Goal: Use online tool/utility: Utilize a website feature to perform a specific function

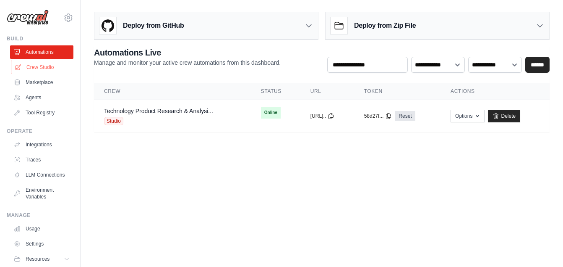
click at [42, 69] on link "Crew Studio" at bounding box center [42, 66] width 63 height 13
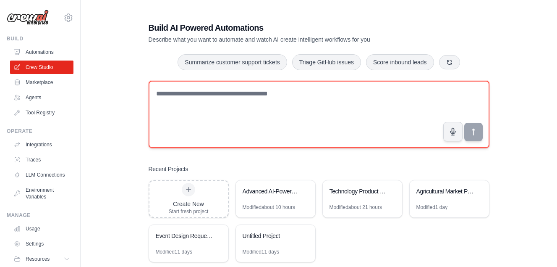
click at [191, 95] on textarea at bounding box center [319, 114] width 341 height 67
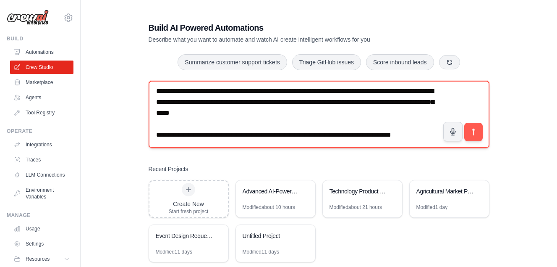
scroll to position [70, 0]
click at [360, 122] on textarea "**********" at bounding box center [319, 114] width 341 height 67
click at [260, 112] on textarea "**********" at bounding box center [319, 114] width 341 height 67
click at [226, 113] on textarea "**********" at bounding box center [319, 114] width 341 height 67
click at [317, 91] on textarea "**********" at bounding box center [319, 114] width 341 height 67
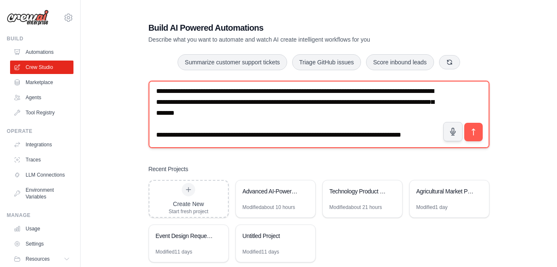
click at [170, 111] on textarea "**********" at bounding box center [319, 114] width 341 height 67
click at [167, 110] on textarea "**********" at bounding box center [319, 114] width 341 height 67
click at [165, 131] on textarea "**********" at bounding box center [319, 114] width 341 height 67
click at [215, 132] on textarea "**********" at bounding box center [319, 114] width 341 height 67
click at [185, 131] on textarea "**********" at bounding box center [319, 114] width 341 height 67
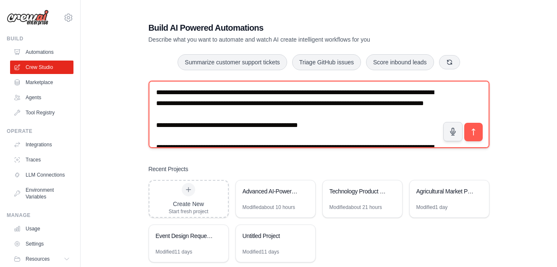
scroll to position [0, 0]
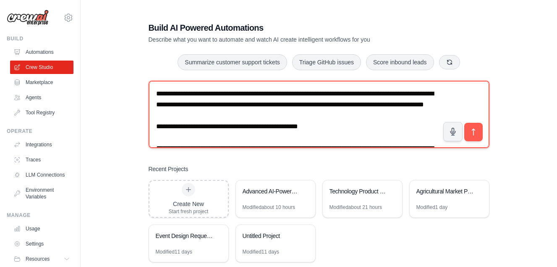
click at [257, 139] on textarea "**********" at bounding box center [319, 114] width 341 height 67
click at [320, 127] on textarea "**********" at bounding box center [319, 114] width 341 height 67
click at [314, 105] on textarea "**********" at bounding box center [319, 114] width 341 height 67
click at [336, 107] on textarea "**********" at bounding box center [319, 114] width 341 height 67
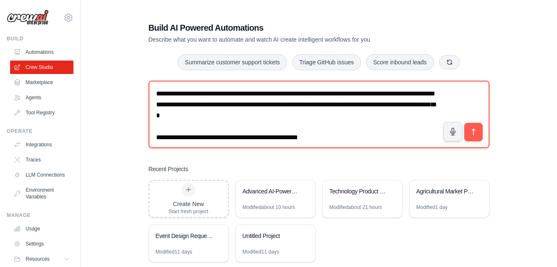
click at [168, 102] on textarea "**********" at bounding box center [319, 114] width 341 height 67
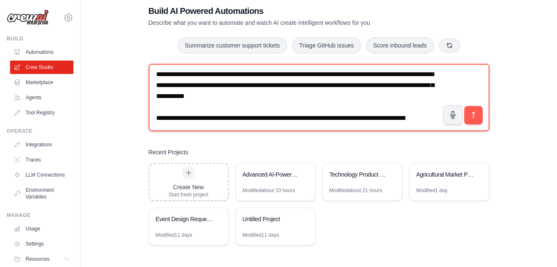
scroll to position [17, 0]
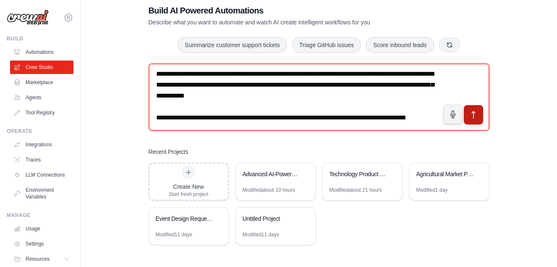
type textarea "**********"
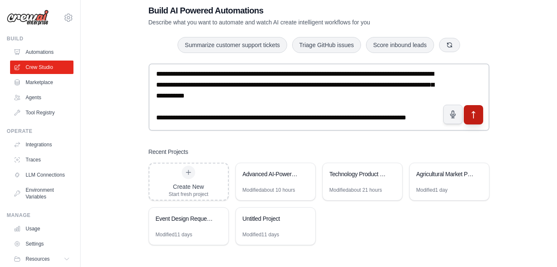
click at [476, 115] on icon "submit" at bounding box center [473, 114] width 9 height 9
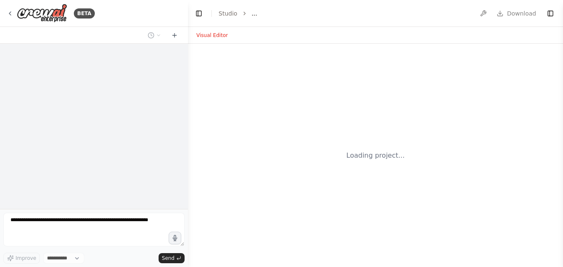
select select "****"
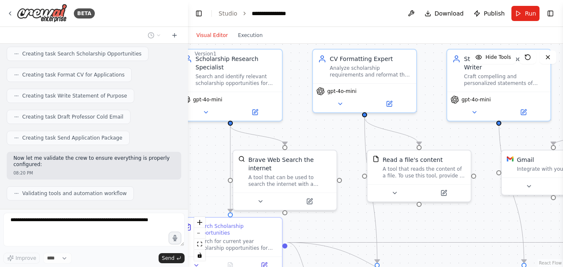
scroll to position [588, 0]
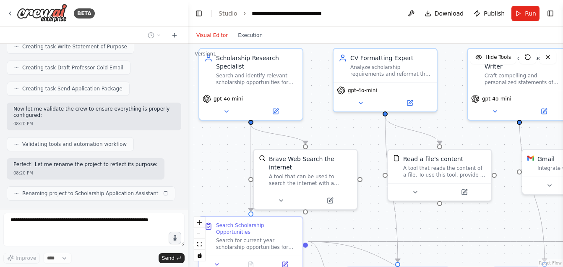
drag, startPoint x: 373, startPoint y: 162, endPoint x: 342, endPoint y: 124, distance: 49.2
click at [342, 124] on div ".deletable-edge-delete-btn { width: 20px; height: 20px; border: 0px solid #ffff…" at bounding box center [375, 155] width 375 height 223
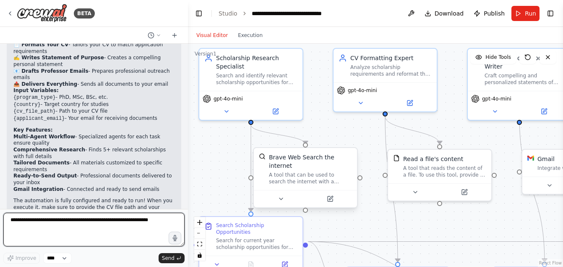
scroll to position [804, 0]
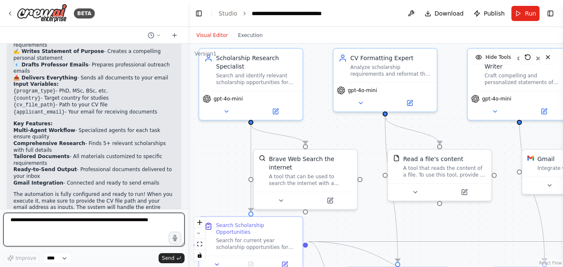
click at [78, 220] on textarea at bounding box center [93, 229] width 181 height 34
type textarea "**********"
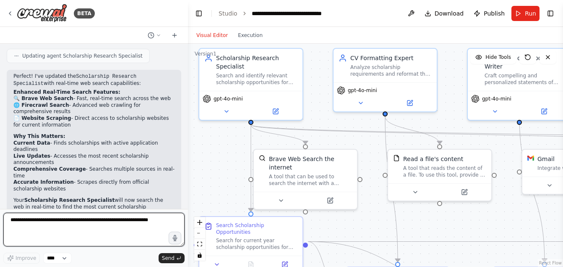
scroll to position [1193, 0]
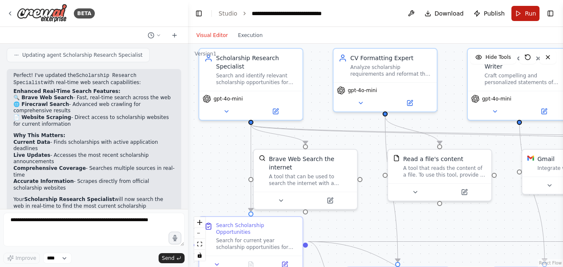
click at [517, 17] on button "Run" at bounding box center [526, 13] width 28 height 15
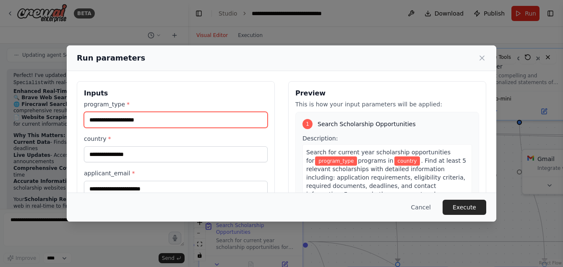
click at [178, 119] on input "program_type *" at bounding box center [176, 120] width 184 height 16
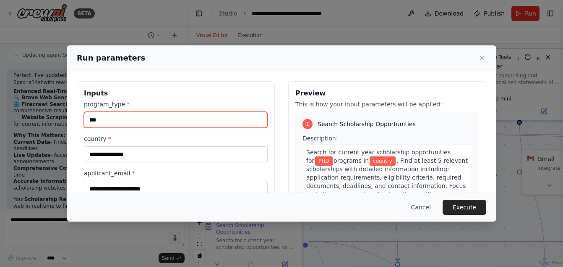
type input "***"
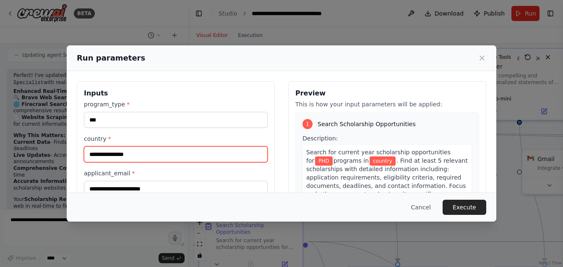
click at [142, 155] on input "country *" at bounding box center [176, 154] width 184 height 16
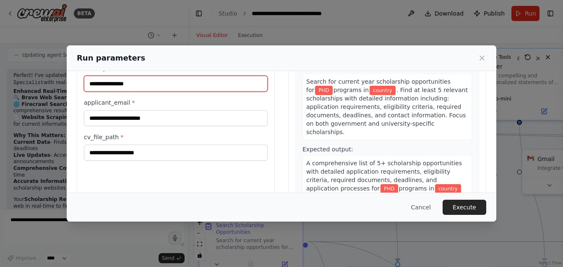
scroll to position [56, 0]
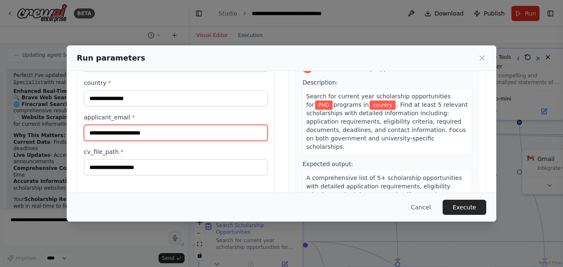
click at [142, 133] on input "applicant_email *" at bounding box center [176, 133] width 184 height 16
type input "**********"
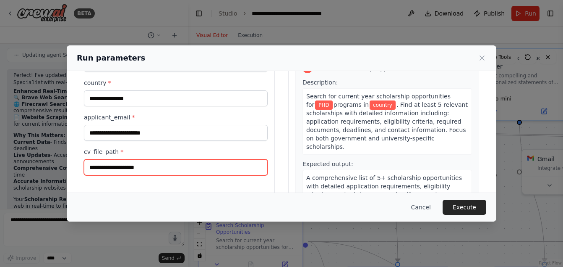
click at [135, 169] on input "cv_file_path *" at bounding box center [176, 167] width 184 height 16
paste input "**********"
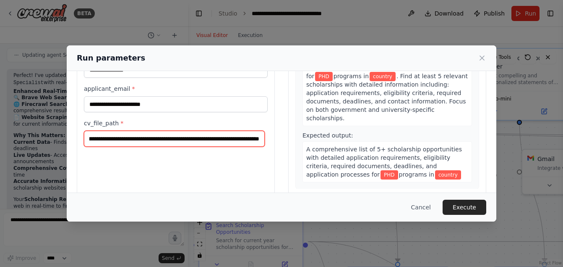
scroll to position [98, 0]
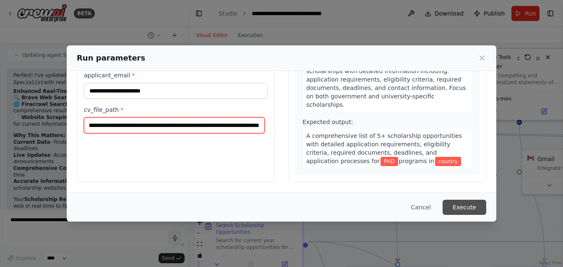
type input "**********"
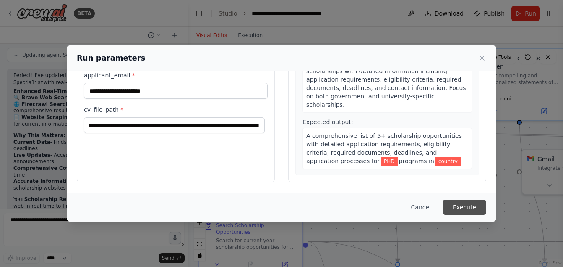
click at [465, 205] on button "Execute" at bounding box center [465, 206] width 44 height 15
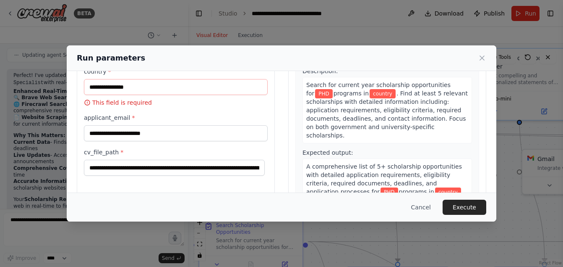
scroll to position [56, 0]
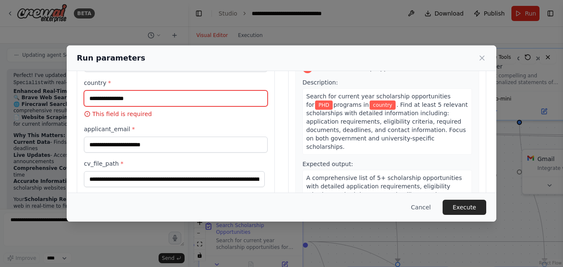
click at [144, 100] on input "country *" at bounding box center [176, 98] width 184 height 16
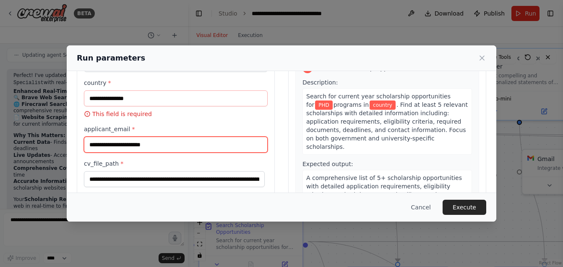
click at [173, 149] on input "**********" at bounding box center [176, 144] width 184 height 16
drag, startPoint x: 170, startPoint y: 147, endPoint x: 84, endPoint y: 140, distance: 87.1
click at [84, 140] on div "**********" at bounding box center [176, 124] width 198 height 199
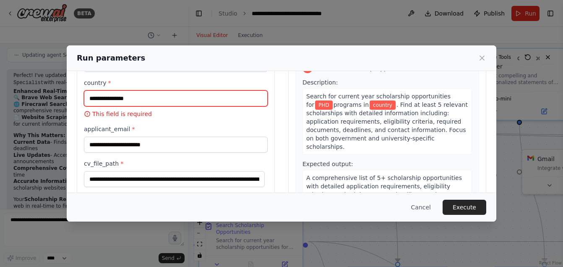
click at [156, 99] on input "country *" at bounding box center [176, 98] width 184 height 16
paste input "**********"
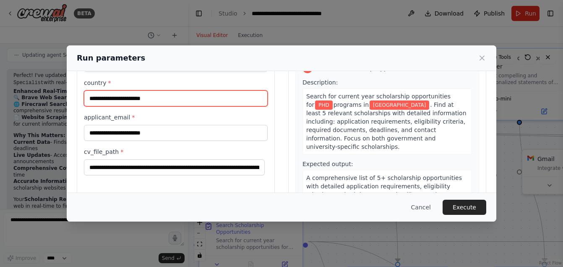
type input "**********"
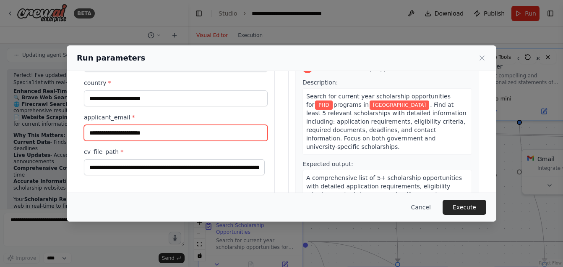
click at [140, 130] on input "applicant_email *" at bounding box center [176, 133] width 184 height 16
type input "**********"
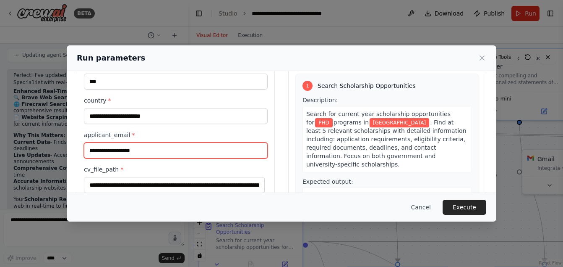
scroll to position [84, 0]
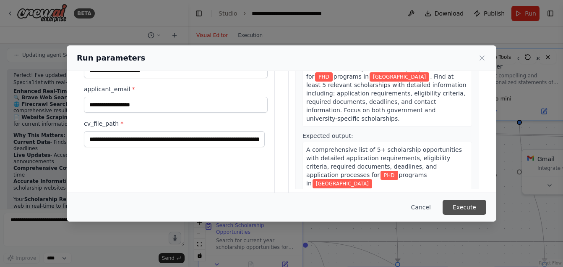
click at [465, 207] on button "Execute" at bounding box center [465, 206] width 44 height 15
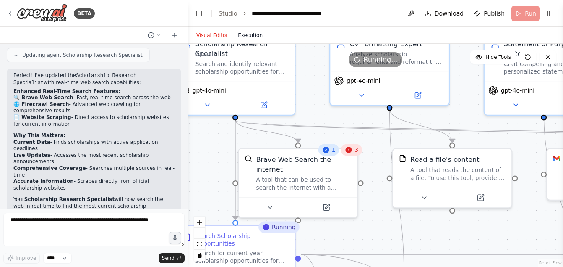
click at [243, 35] on button "Execution" at bounding box center [250, 35] width 35 height 10
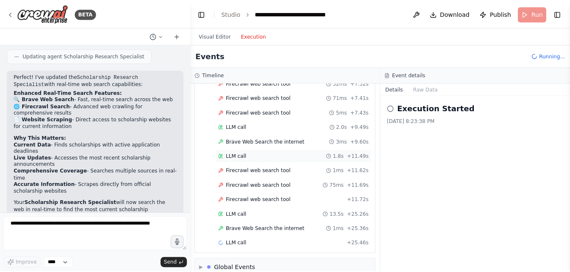
scroll to position [151, 0]
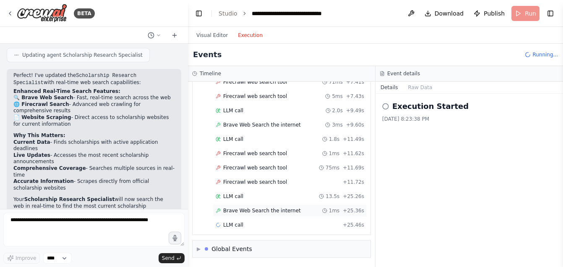
click at [273, 215] on div "Brave Web Search the internet 1ms + 25.36s" at bounding box center [290, 210] width 155 height 13
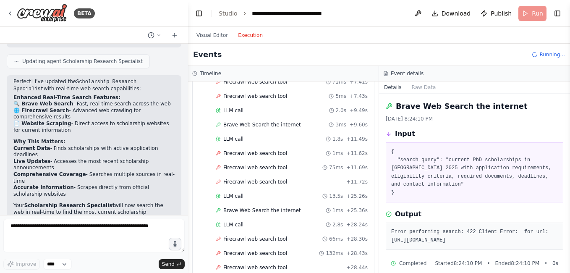
drag, startPoint x: 487, startPoint y: 214, endPoint x: 571, endPoint y: 244, distance: 90.2
click at [563, 244] on html "BETA I need to create an agent that can search the internet for scholarship app…" at bounding box center [285, 136] width 570 height 273
copy pre "Error performing search: 422 Client Error: for url: [URL][DOMAIN_NAME]"
click at [209, 31] on button "Visual Editor" at bounding box center [212, 35] width 42 height 10
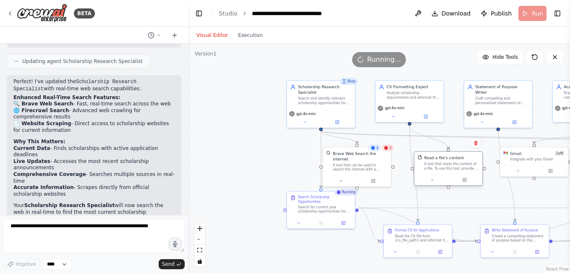
click at [429, 169] on div "A tool that reads the content of a file. To use this tool, provide a 'file_path…" at bounding box center [451, 166] width 55 height 9
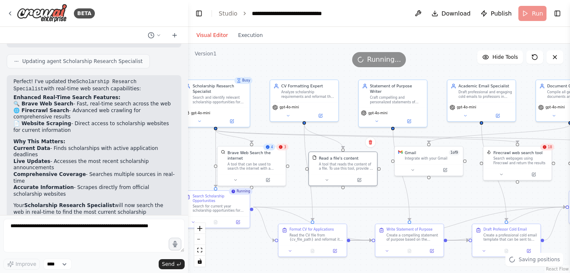
drag, startPoint x: 439, startPoint y: 74, endPoint x: 334, endPoint y: 73, distance: 105.4
click at [334, 73] on div ".deletable-edge-delete-btn { width: 20px; height: 20px; border: 0px solid #ffff…" at bounding box center [379, 158] width 382 height 229
click at [247, 37] on button "Execution" at bounding box center [250, 35] width 35 height 10
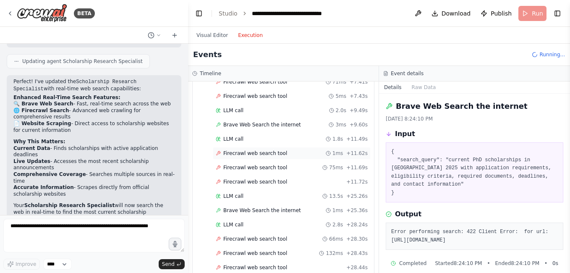
click at [258, 152] on span "Firecrawl web search tool" at bounding box center [255, 153] width 64 height 7
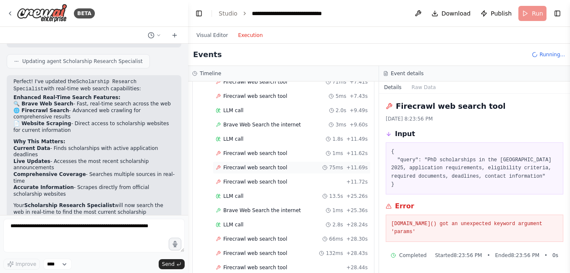
click at [262, 167] on span "Firecrawl web search tool" at bounding box center [255, 167] width 64 height 7
click at [260, 179] on span "Firecrawl web search tool" at bounding box center [255, 181] width 64 height 7
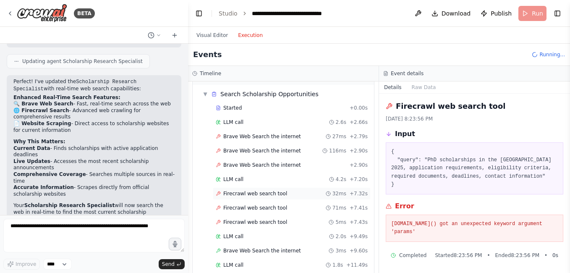
scroll to position [0, 0]
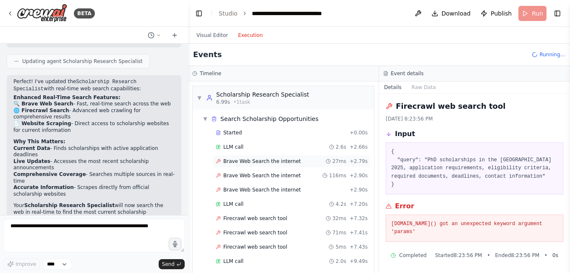
click at [258, 160] on span "Brave Web Search the internet" at bounding box center [262, 161] width 78 height 7
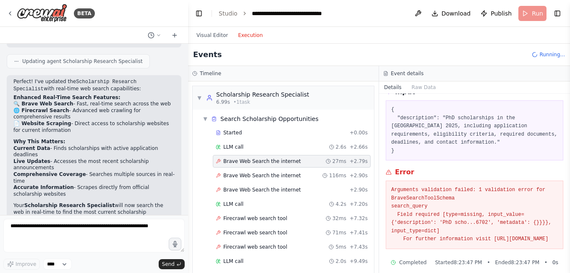
scroll to position [50, 0]
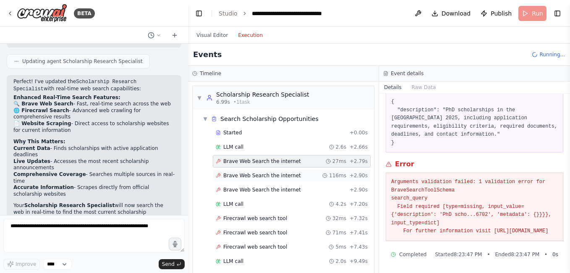
click at [259, 175] on span "Brave Web Search the internet" at bounding box center [262, 175] width 78 height 7
click at [218, 36] on button "Visual Editor" at bounding box center [212, 35] width 42 height 10
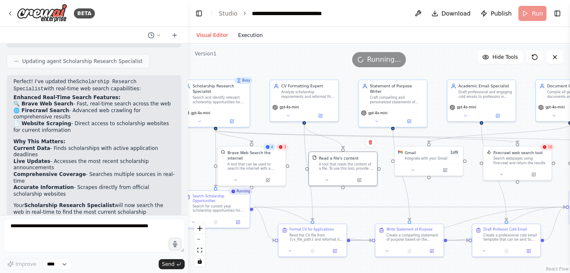
click at [254, 36] on button "Execution" at bounding box center [250, 35] width 35 height 10
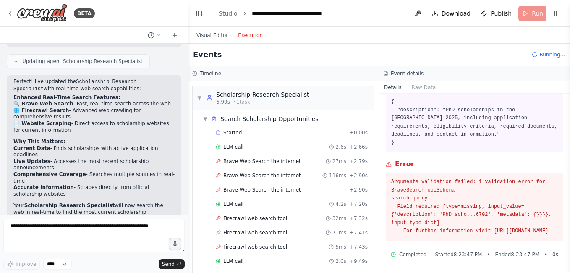
drag, startPoint x: 392, startPoint y: 173, endPoint x: 511, endPoint y: 232, distance: 133.1
click at [511, 232] on pre "Arguments validation failed: 1 validation error for BraveSearchToolSchema searc…" at bounding box center [474, 207] width 167 height 58
copy pre "Arguments validation failed: 1 validation error for BraveSearchToolSchema searc…"
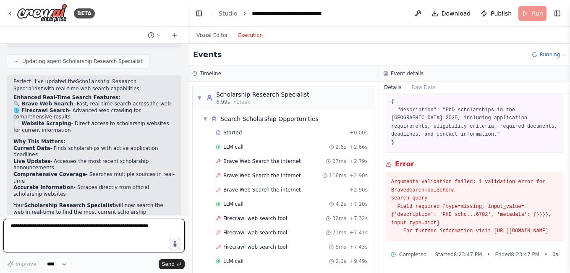
click at [89, 235] on textarea at bounding box center [93, 236] width 181 height 34
paste textarea "**********"
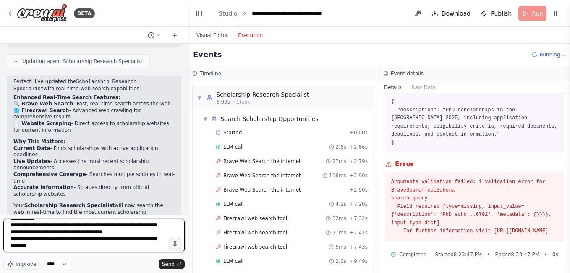
scroll to position [31, 0]
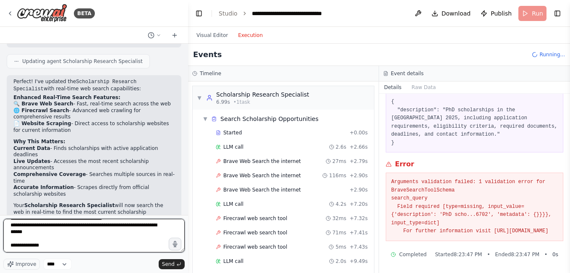
type textarea "**********"
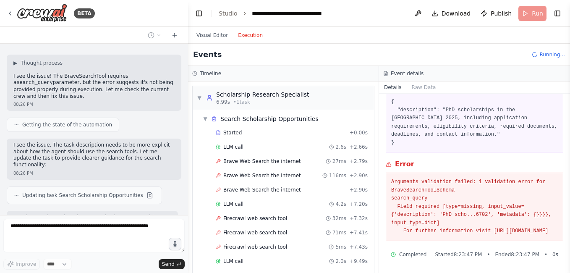
scroll to position [1476, 0]
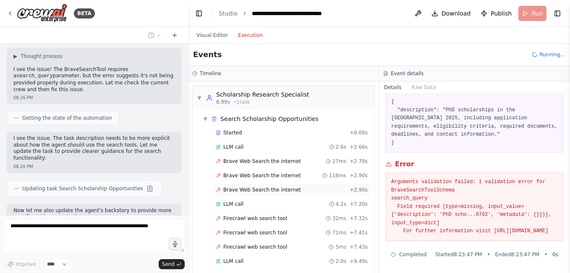
click at [257, 189] on span "Brave Web Search the internet" at bounding box center [262, 189] width 78 height 7
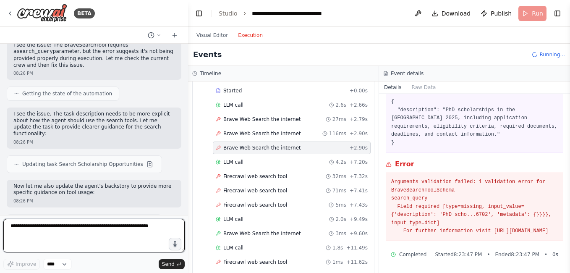
scroll to position [1514, 0]
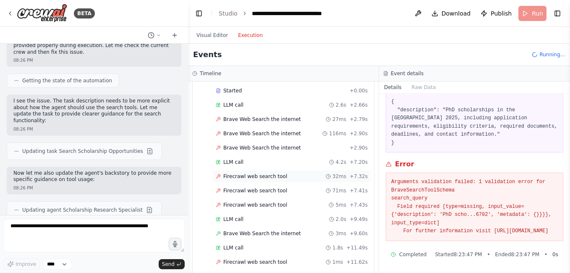
click at [256, 179] on span "Firecrawl web search tool" at bounding box center [255, 176] width 64 height 7
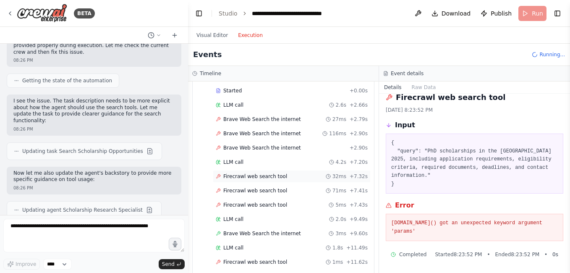
scroll to position [1, 0]
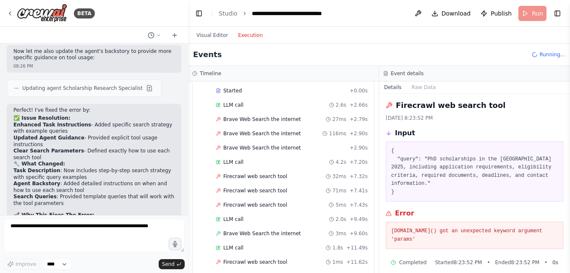
drag, startPoint x: 390, startPoint y: 221, endPoint x: 438, endPoint y: 233, distance: 50.0
click at [438, 233] on div "[DOMAIN_NAME]() got an unexpected keyword argument 'params'" at bounding box center [475, 235] width 178 height 27
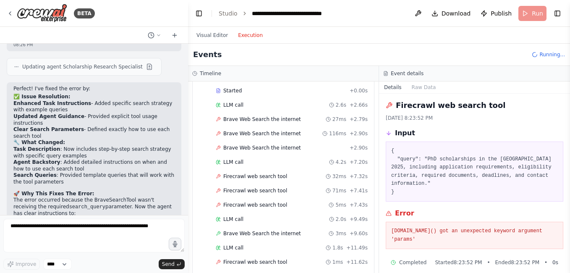
scroll to position [1671, 0]
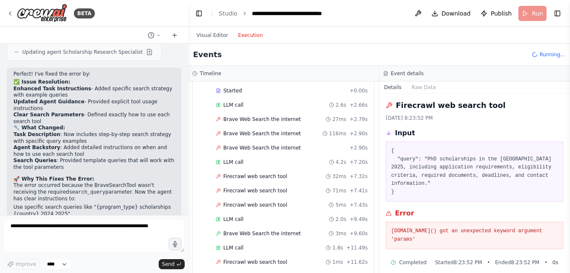
copy pre "[DOMAIN_NAME]() got an unexpected keyword argument 'params'"
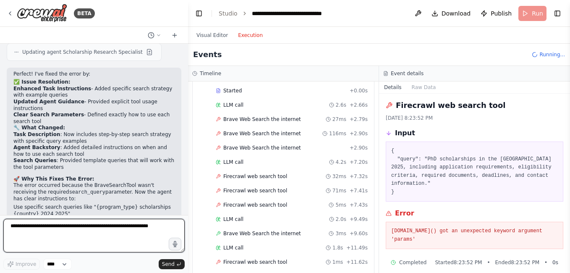
click at [48, 232] on textarea at bounding box center [93, 236] width 181 height 34
paste textarea "**********"
type textarea "**********"
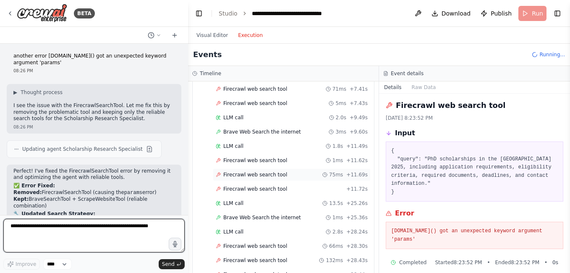
scroll to position [168, 0]
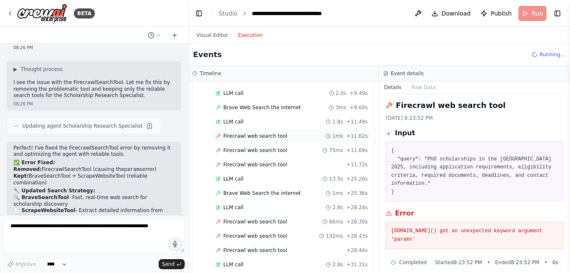
click at [255, 137] on span "Firecrawl web search tool" at bounding box center [255, 136] width 64 height 7
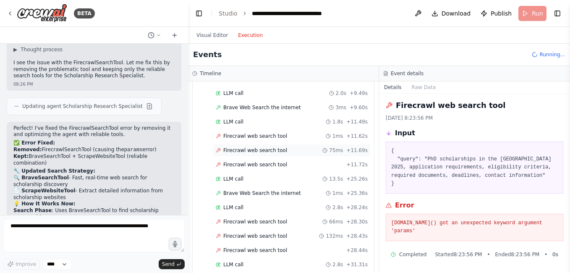
click at [252, 152] on span "Firecrawl web search tool" at bounding box center [255, 150] width 64 height 7
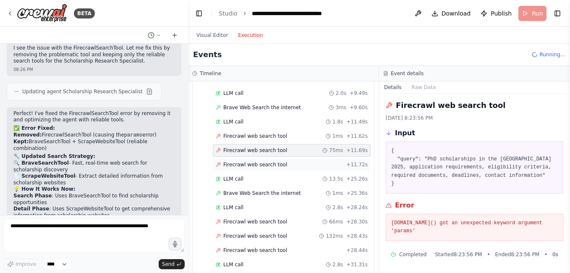
click at [252, 163] on span "Firecrawl web search tool" at bounding box center [255, 164] width 64 height 7
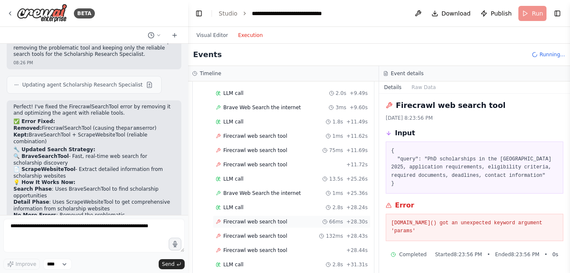
scroll to position [1987, 0]
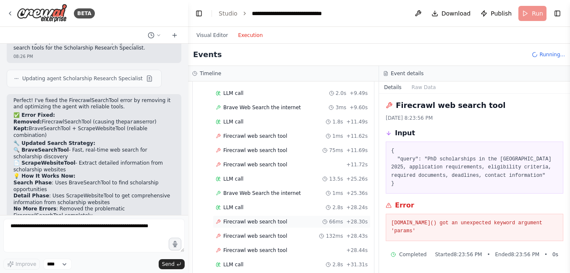
click at [247, 220] on span "Firecrawl web search tool" at bounding box center [255, 221] width 64 height 7
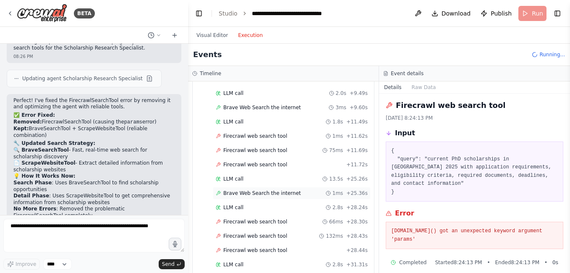
click at [256, 195] on span "Brave Web Search the internet" at bounding box center [262, 193] width 78 height 7
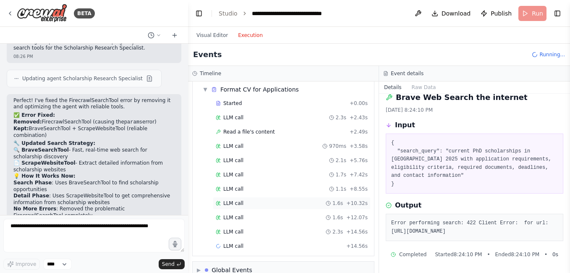
scroll to position [1149, 0]
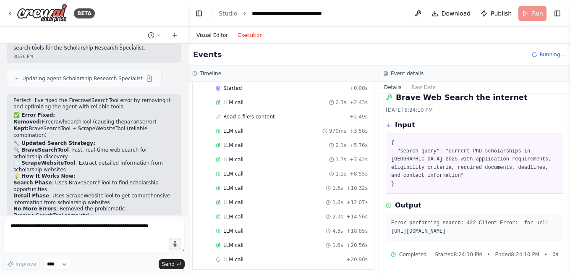
click at [213, 34] on button "Visual Editor" at bounding box center [212, 35] width 42 height 10
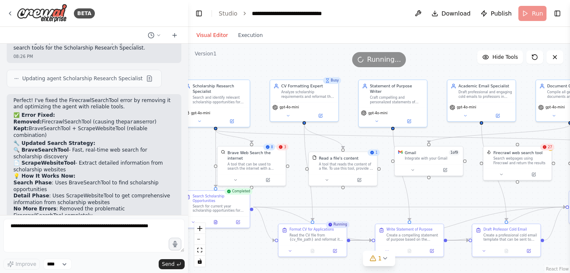
click at [531, 13] on header "**********" at bounding box center [379, 13] width 382 height 27
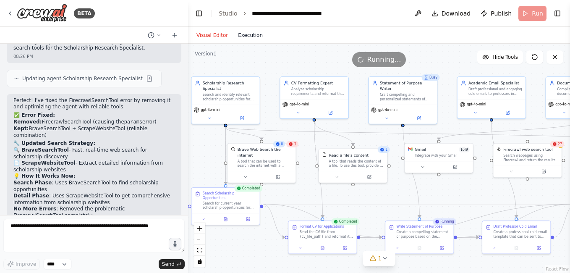
click at [246, 39] on button "Execution" at bounding box center [250, 35] width 35 height 10
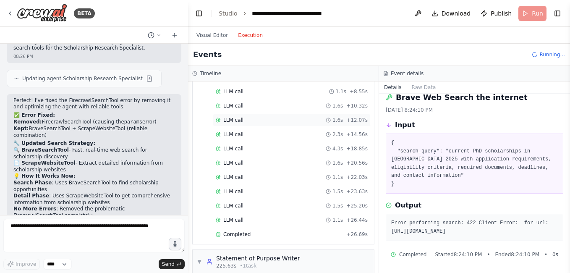
scroll to position [1233, 0]
click at [230, 230] on span "Completed" at bounding box center [236, 232] width 27 height 7
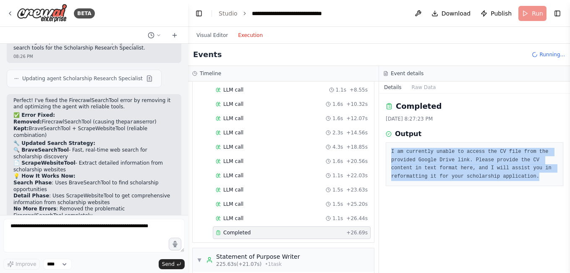
drag, startPoint x: 392, startPoint y: 152, endPoint x: 482, endPoint y: 178, distance: 94.5
click at [482, 178] on pre "I am currently unable to access the CV file from the provided Google Drive link…" at bounding box center [474, 164] width 167 height 33
copy pre "I am currently unable to access the CV file from the provided Google Drive link…"
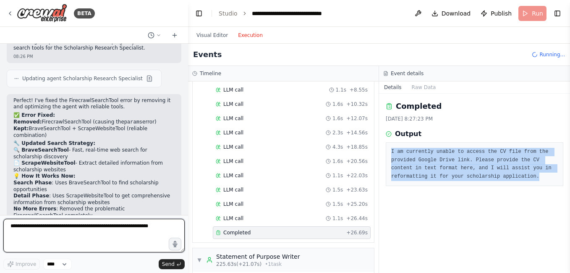
click at [31, 229] on textarea at bounding box center [93, 236] width 181 height 34
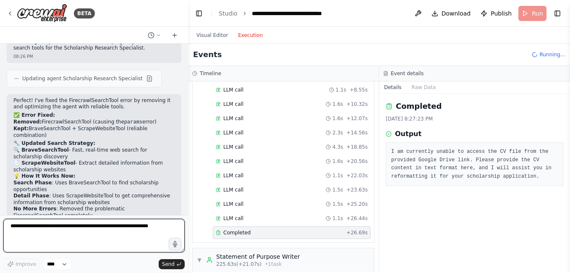
paste textarea "**********"
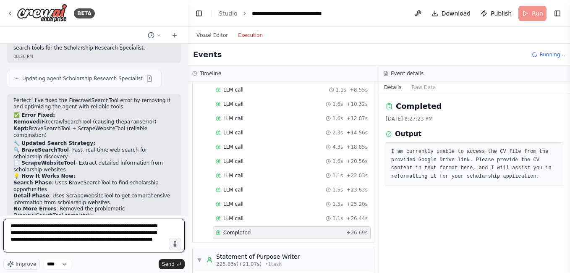
scroll to position [11, 0]
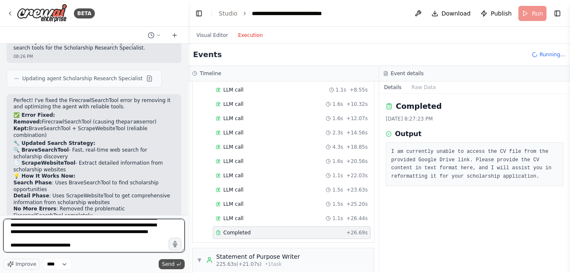
type textarea "**********"
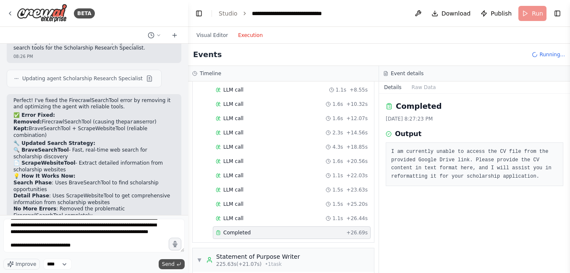
click at [168, 262] on span "Send" at bounding box center [168, 264] width 13 height 7
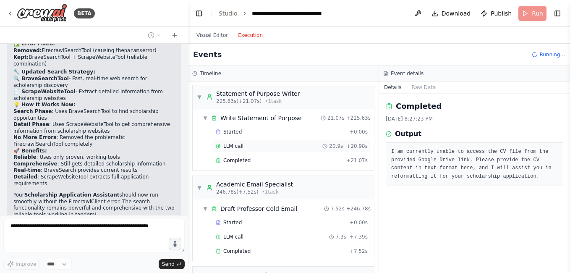
scroll to position [1401, 0]
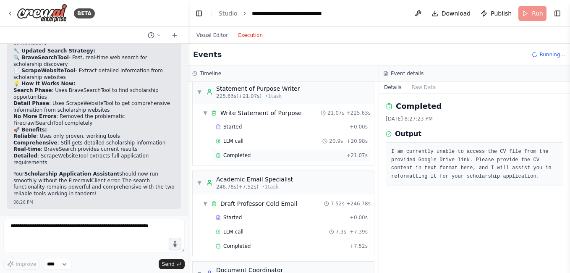
click at [246, 154] on span "Completed" at bounding box center [236, 155] width 27 height 7
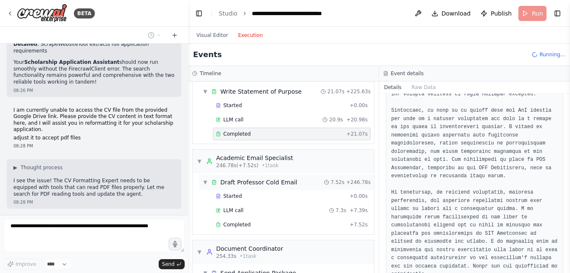
scroll to position [1443, 0]
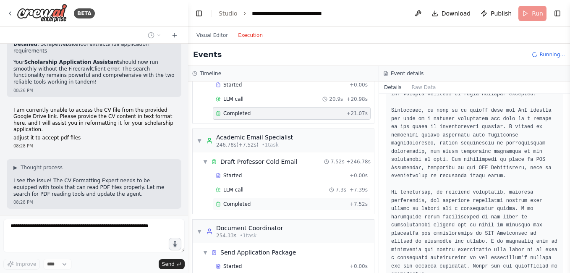
click at [234, 202] on span "Completed" at bounding box center [236, 204] width 27 height 7
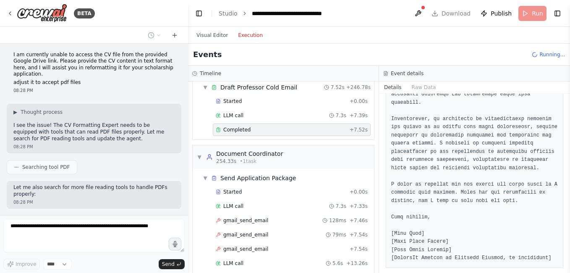
scroll to position [1527, 0]
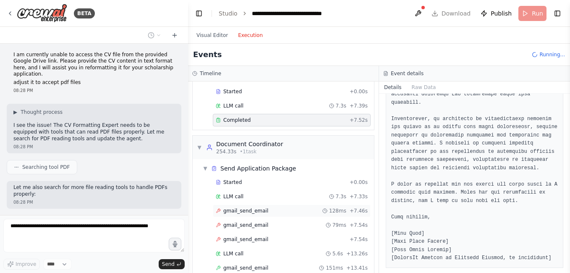
click at [236, 208] on span "gmail_send_email" at bounding box center [245, 210] width 45 height 7
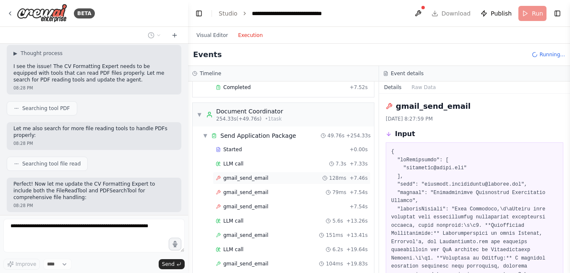
scroll to position [1569, 0]
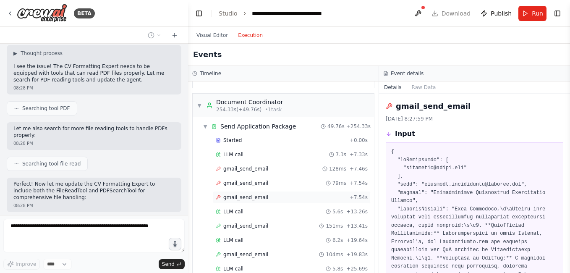
click at [249, 196] on span "gmail_send_email" at bounding box center [245, 197] width 45 height 7
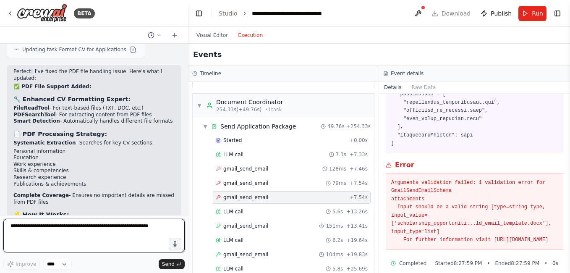
scroll to position [345, 0]
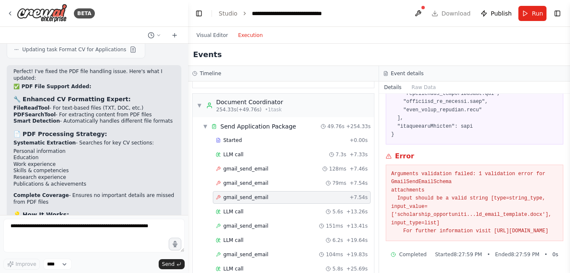
drag, startPoint x: 392, startPoint y: 168, endPoint x: 527, endPoint y: 230, distance: 149.0
click at [527, 230] on pre "Arguments validation failed: 1 validation error for GmailSendEmailSchema attach…" at bounding box center [474, 202] width 167 height 65
copy pre "Arguments validation failed: 1 validation error for GmailSendEmailSchema attach…"
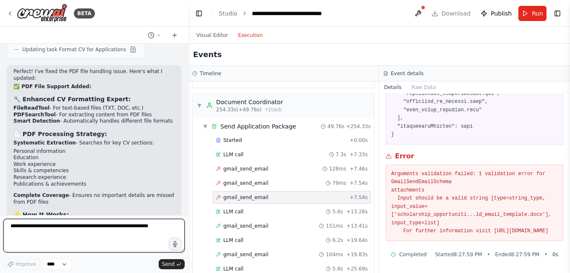
click at [79, 231] on textarea at bounding box center [93, 236] width 181 height 34
paste textarea "**********"
type textarea "**********"
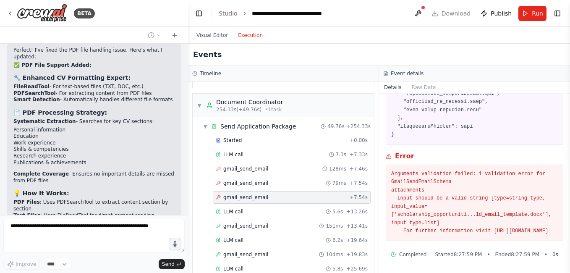
scroll to position [2624, 0]
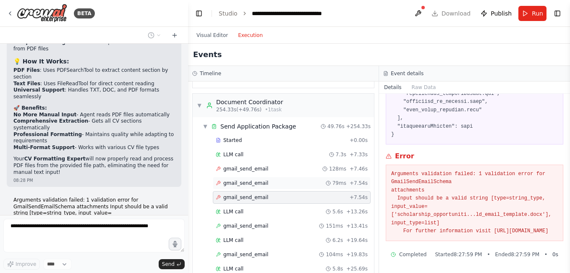
click at [246, 184] on span "gmail_send_email" at bounding box center [245, 183] width 45 height 7
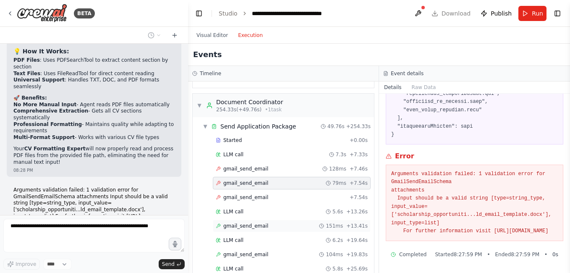
click at [249, 230] on div "gmail_send_email 151ms + 13.41s" at bounding box center [292, 226] width 158 height 13
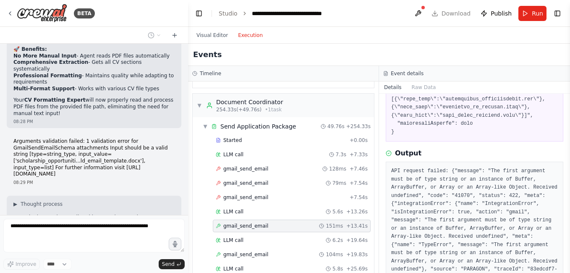
scroll to position [318, 0]
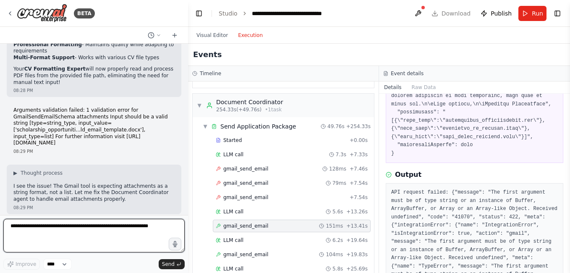
drag, startPoint x: 392, startPoint y: 183, endPoint x: 454, endPoint y: 220, distance: 72.7
click at [477, 230] on pre "API request failed: {"message": "The first argument must be of type string or a…" at bounding box center [474, 262] width 167 height 147
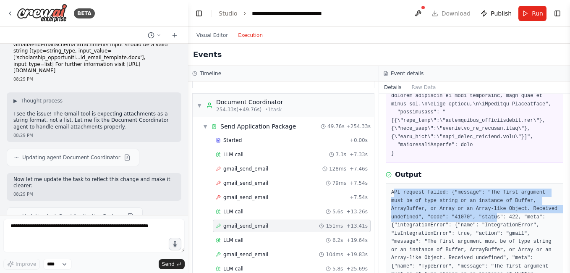
drag, startPoint x: 393, startPoint y: 183, endPoint x: 456, endPoint y: 207, distance: 67.3
click at [456, 207] on pre "API request failed: {"message": "The first argument must be of type string or a…" at bounding box center [474, 262] width 167 height 147
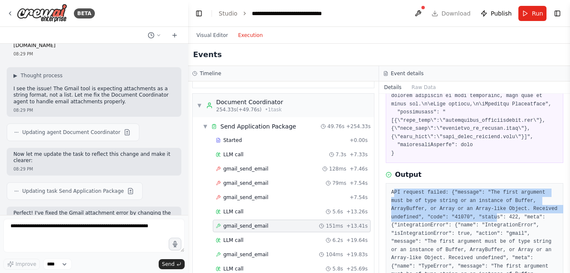
drag, startPoint x: 456, startPoint y: 207, endPoint x: 394, endPoint y: 185, distance: 65.2
click at [394, 189] on pre "API request failed: {"message": "The first argument must be of type string or a…" at bounding box center [474, 262] width 167 height 147
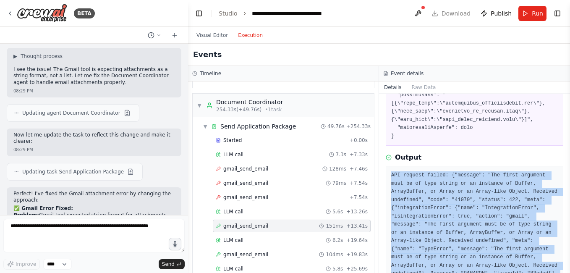
scroll to position [402, 0]
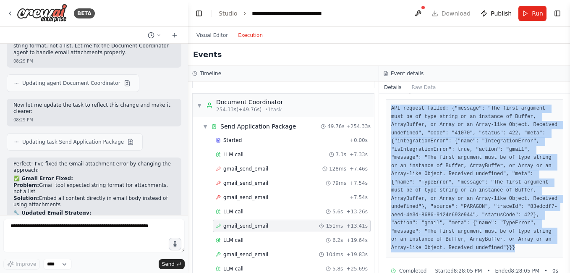
drag, startPoint x: 392, startPoint y: 184, endPoint x: 540, endPoint y: 236, distance: 157.2
click at [540, 236] on div "API request failed: {"message": "The first argument must be of type string or a…" at bounding box center [475, 178] width 178 height 158
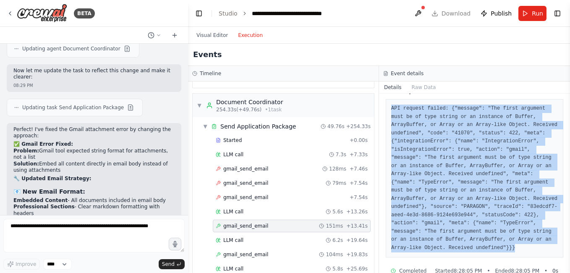
scroll to position [2972, 0]
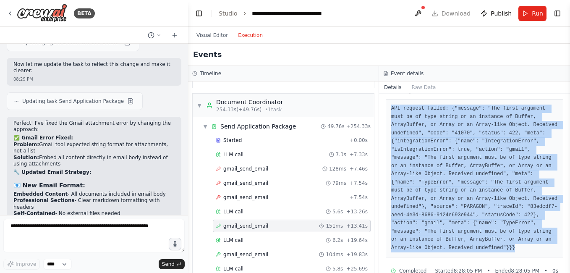
copy pre "API request failed: {"message": "The first argument must be of type string or a…"
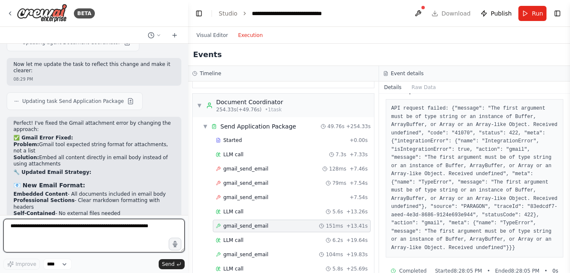
click at [88, 227] on textarea at bounding box center [93, 236] width 181 height 34
paste textarea "**********"
type textarea "**********"
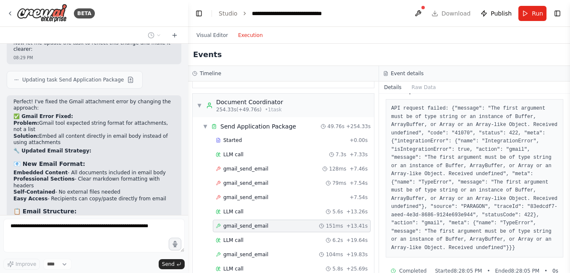
scroll to position [3107, 0]
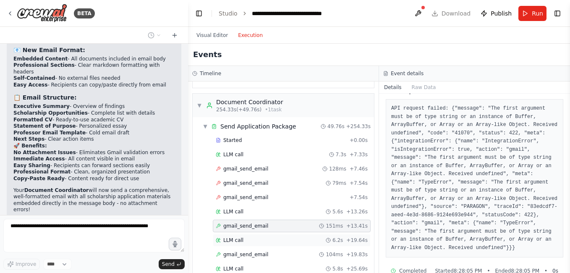
click at [238, 241] on span "LLM call" at bounding box center [233, 240] width 20 height 7
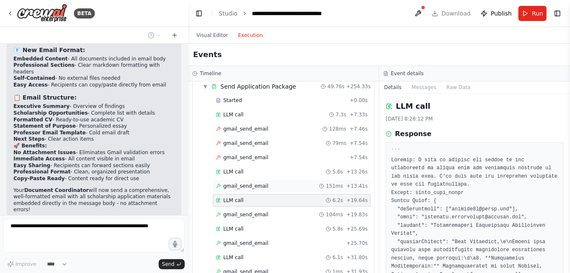
scroll to position [1611, 0]
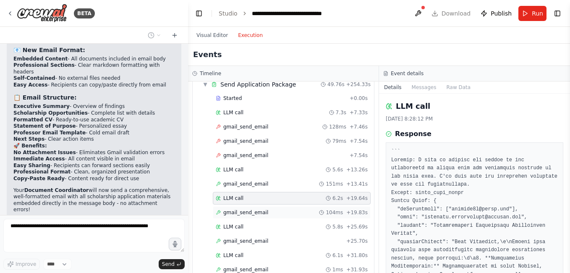
click at [244, 215] on span "gmail_send_email" at bounding box center [245, 212] width 45 height 7
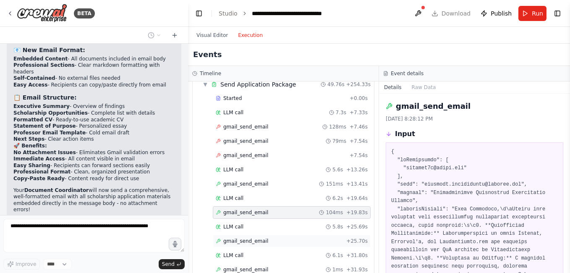
click at [234, 241] on span "gmail_send_email" at bounding box center [245, 241] width 45 height 7
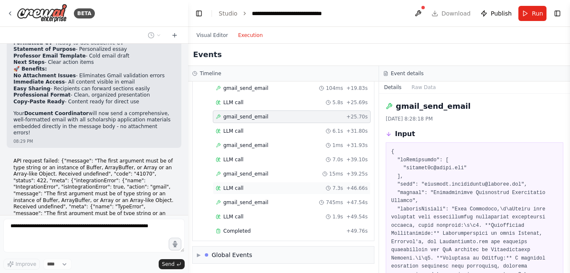
scroll to position [3188, 0]
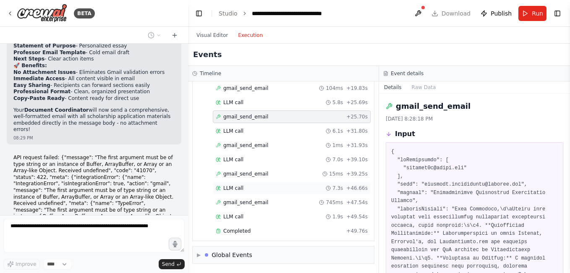
click at [246, 231] on span "Completed" at bounding box center [236, 231] width 27 height 7
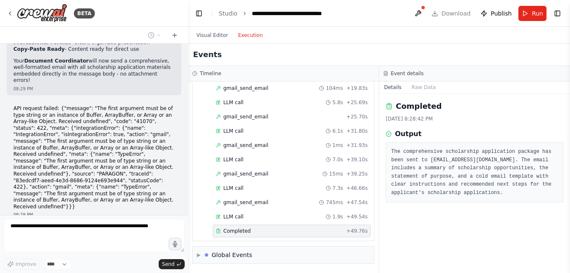
scroll to position [3243, 0]
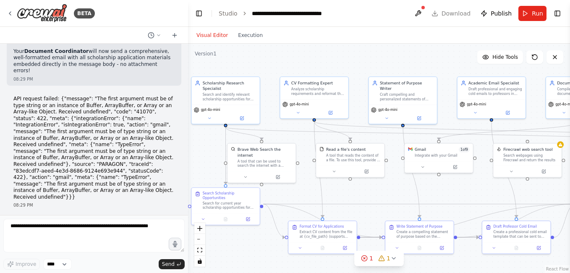
click at [210, 39] on button "Visual Editor" at bounding box center [212, 35] width 42 height 10
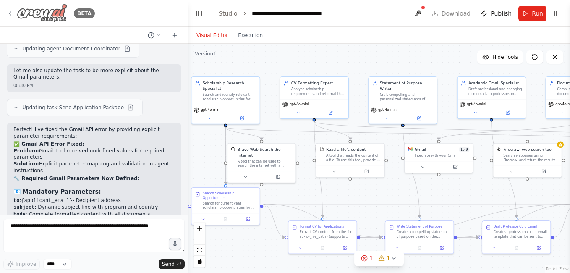
scroll to position [3494, 0]
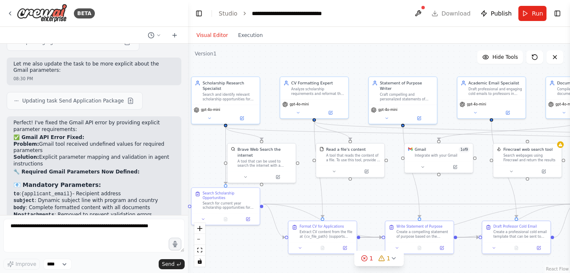
click at [527, 10] on button "Run" at bounding box center [533, 13] width 28 height 15
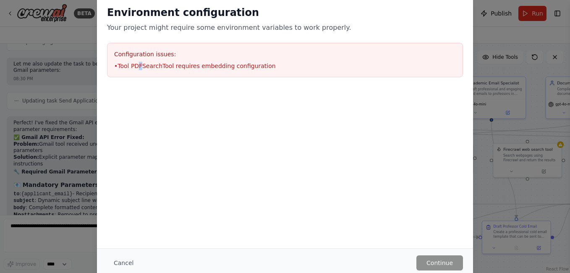
click at [140, 62] on li "• Tool PDFSearchTool requires embedding configuration" at bounding box center [285, 66] width 342 height 8
click at [131, 265] on button "Cancel" at bounding box center [123, 262] width 33 height 15
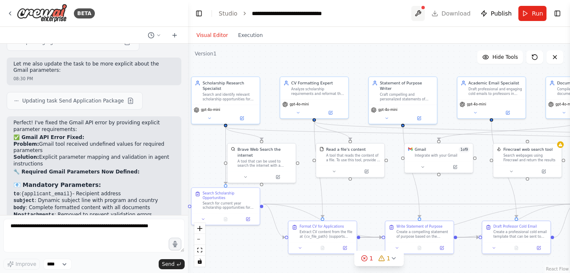
click at [422, 10] on button at bounding box center [417, 13] width 13 height 15
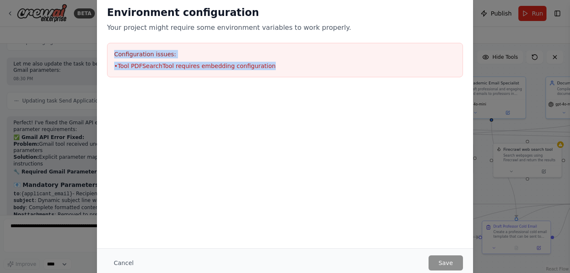
drag, startPoint x: 114, startPoint y: 53, endPoint x: 279, endPoint y: 62, distance: 165.2
click at [279, 62] on div "Configuration issues: • Tool PDFSearchTool requires embedding configuration" at bounding box center [285, 60] width 356 height 34
copy div "Configuration issues: • Tool PDFSearchTool requires embedding configuration"
click at [126, 265] on button "Cancel" at bounding box center [123, 262] width 33 height 15
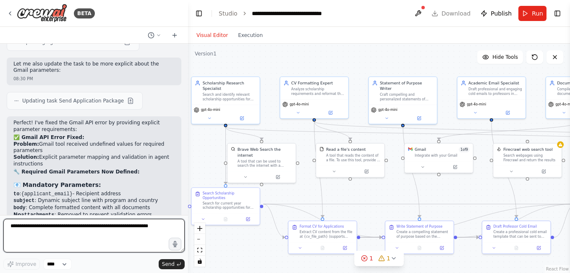
click at [46, 233] on textarea at bounding box center [93, 236] width 181 height 34
paste textarea "**********"
type textarea "**********"
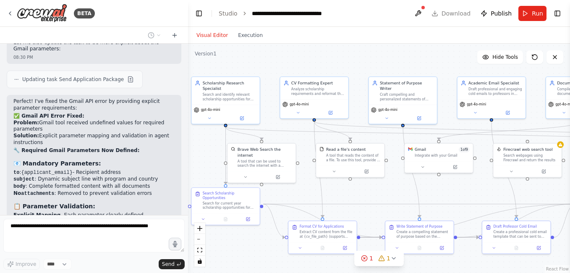
scroll to position [3551, 0]
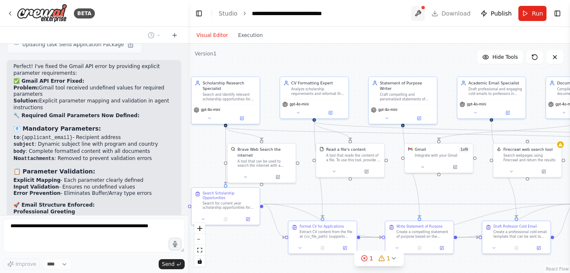
click at [424, 10] on button at bounding box center [417, 13] width 13 height 15
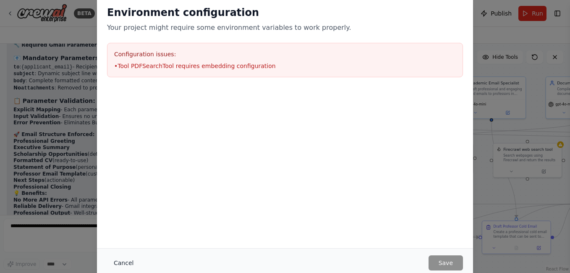
click at [122, 262] on button "Cancel" at bounding box center [123, 262] width 33 height 15
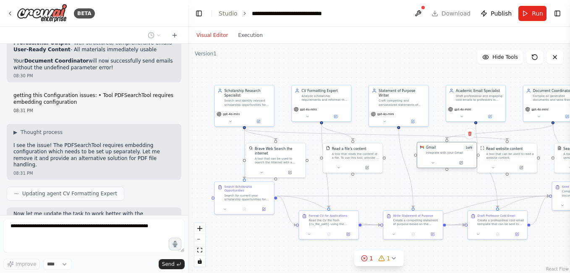
scroll to position [3812, 0]
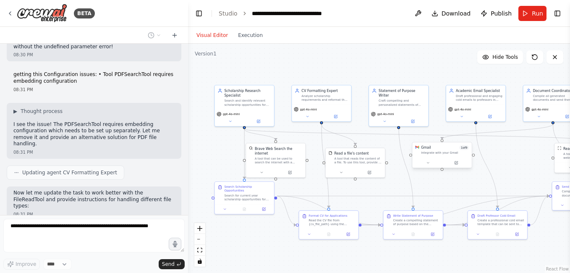
drag, startPoint x: 406, startPoint y: 152, endPoint x: 414, endPoint y: 153, distance: 7.6
click at [414, 153] on div "Gmail 1 of 9 Integrate with your Gmail" at bounding box center [442, 150] width 59 height 16
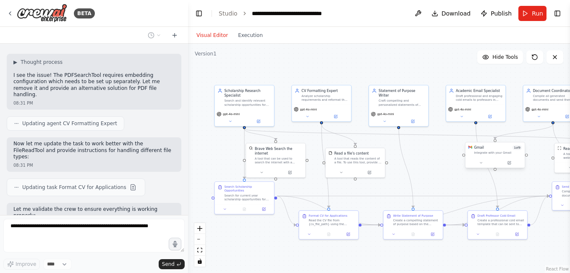
drag, startPoint x: 430, startPoint y: 155, endPoint x: 514, endPoint y: 154, distance: 84.0
click at [514, 154] on div "Integrate with your Gmail" at bounding box center [498, 153] width 48 height 4
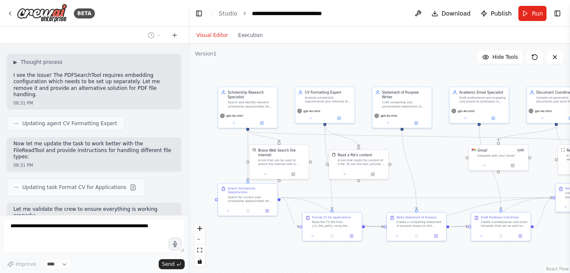
click at [402, 71] on div ".deletable-edge-delete-btn { width: 20px; height: 20px; border: 0px solid #ffff…" at bounding box center [379, 158] width 382 height 229
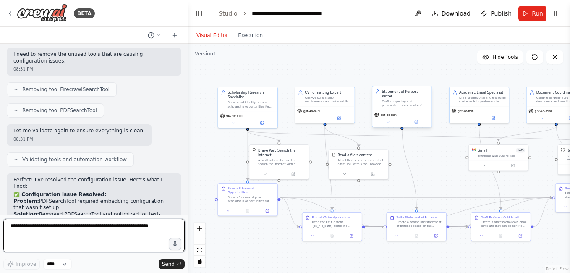
scroll to position [4078, 0]
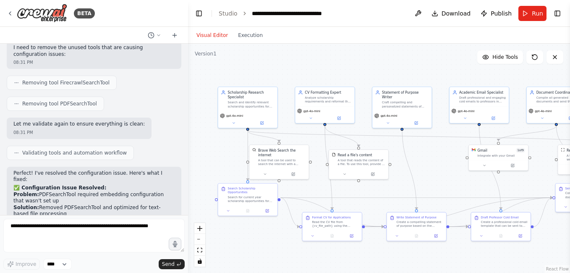
click at [534, 16] on span "Run" at bounding box center [537, 13] width 11 height 8
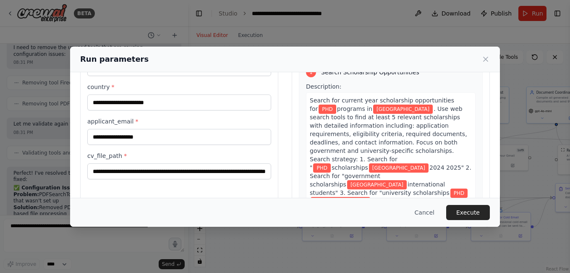
scroll to position [84, 0]
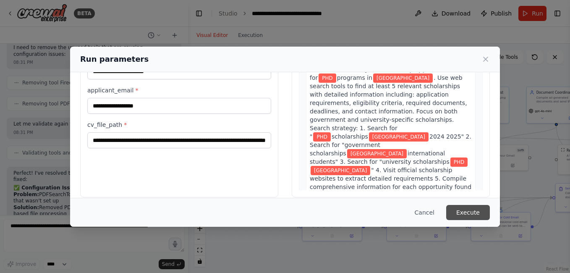
click at [470, 216] on button "Execute" at bounding box center [468, 212] width 44 height 15
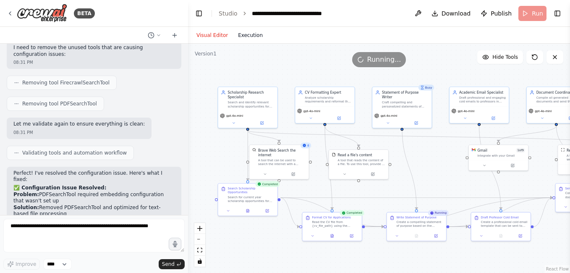
click at [242, 33] on button "Execution" at bounding box center [250, 35] width 35 height 10
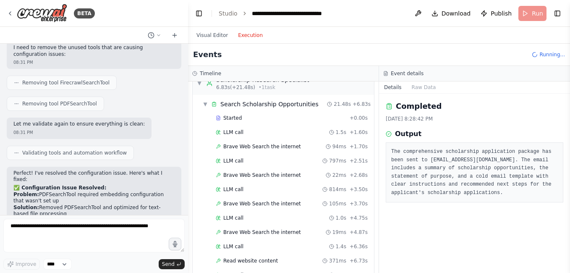
scroll to position [0, 0]
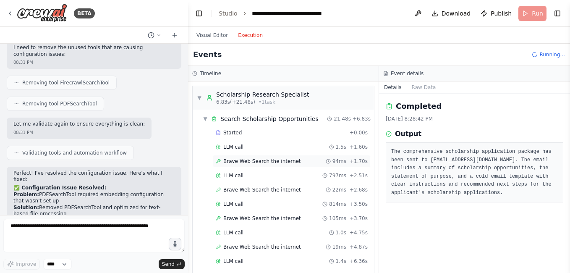
click at [245, 160] on span "Brave Web Search the internet" at bounding box center [262, 161] width 78 height 7
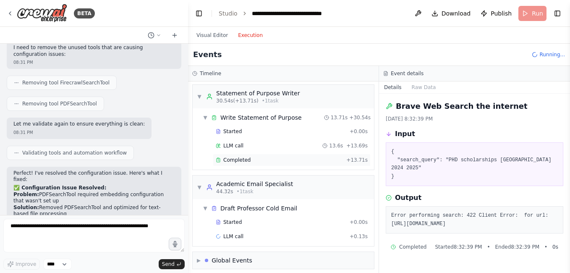
scroll to position [488, 0]
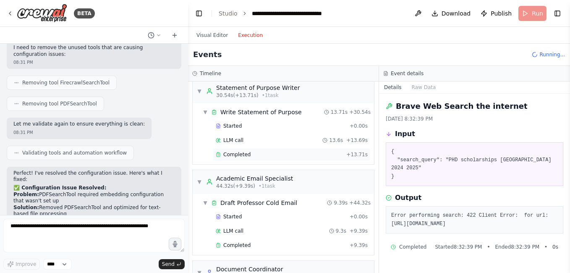
click at [241, 157] on span "Completed" at bounding box center [236, 154] width 27 height 7
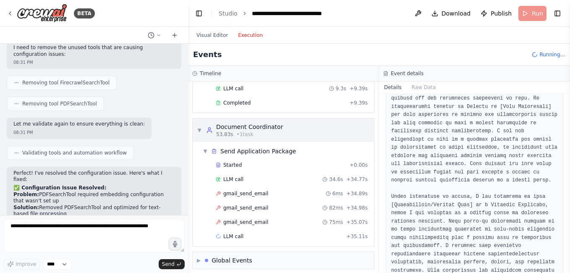
scroll to position [636, 0]
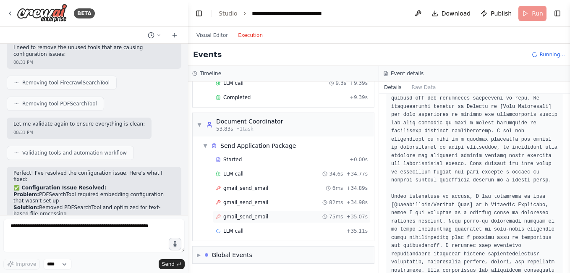
click at [246, 216] on span "gmail_send_email" at bounding box center [245, 216] width 45 height 7
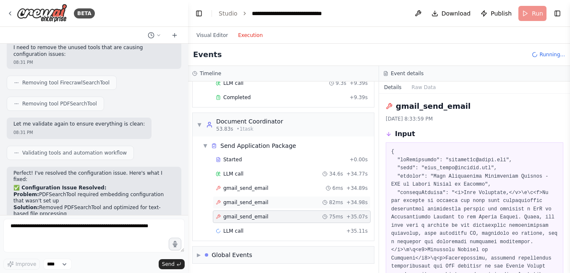
click at [246, 202] on span "gmail_send_email" at bounding box center [245, 202] width 45 height 7
click at [246, 188] on span "gmail_send_email" at bounding box center [245, 188] width 45 height 7
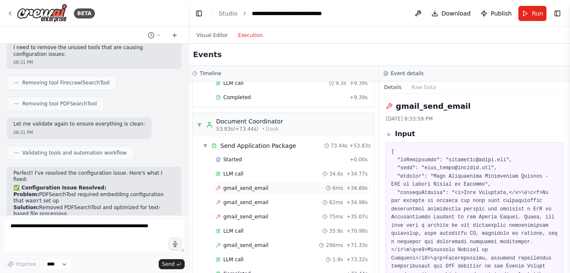
scroll to position [678, 0]
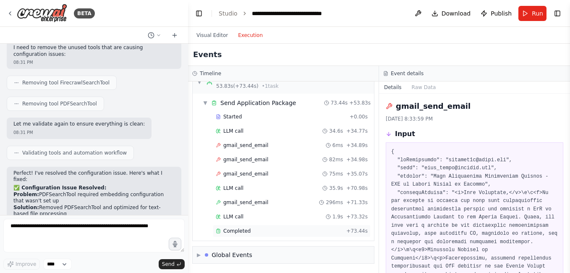
click at [228, 231] on span "Completed" at bounding box center [236, 231] width 27 height 7
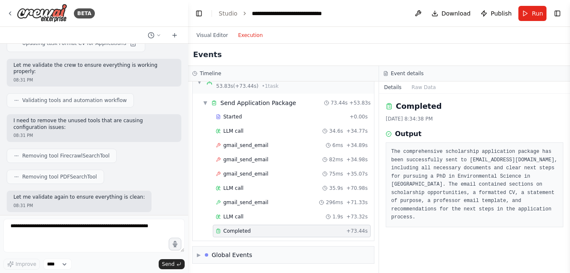
scroll to position [4036, 0]
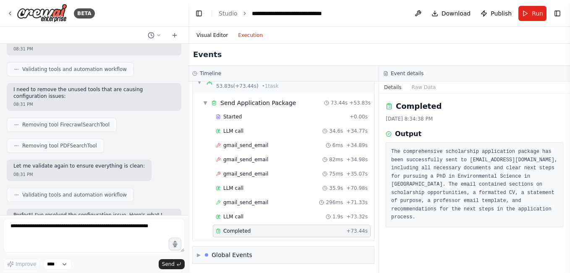
click at [204, 38] on button "Visual Editor" at bounding box center [212, 35] width 42 height 10
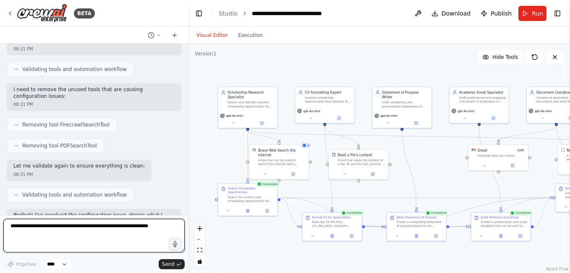
click at [27, 231] on textarea at bounding box center [93, 236] width 181 height 34
type textarea "**********"
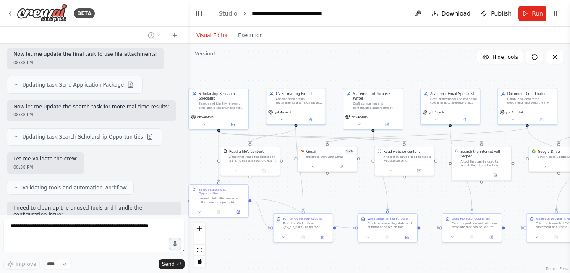
scroll to position [5201, 0]
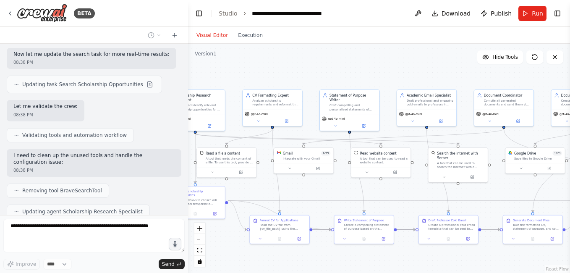
drag, startPoint x: 398, startPoint y: 70, endPoint x: 346, endPoint y: 73, distance: 52.6
click at [346, 73] on div ".deletable-edge-delete-btn { width: 20px; height: 20px; border: 0px solid #ffff…" at bounding box center [379, 158] width 382 height 229
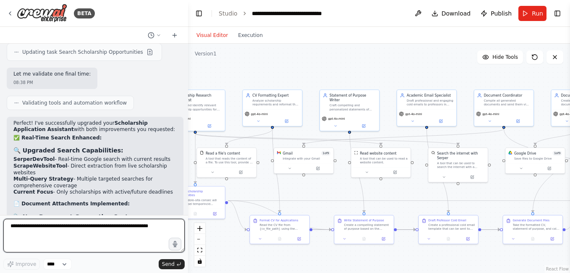
scroll to position [5495, 0]
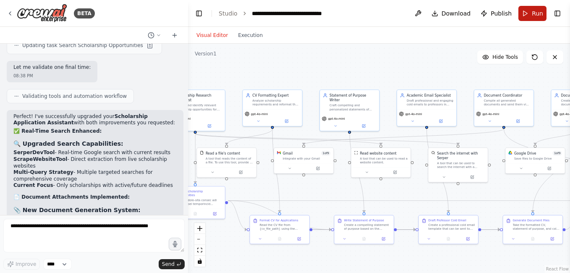
click at [534, 17] on span "Run" at bounding box center [537, 13] width 11 height 8
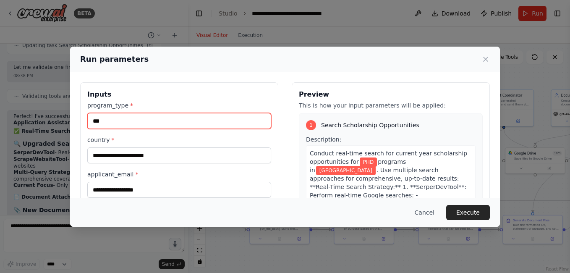
click at [131, 116] on input "***" at bounding box center [179, 121] width 184 height 16
type input "**********"
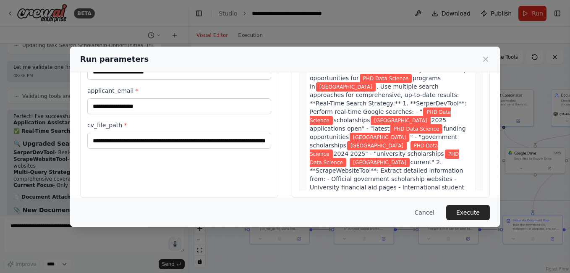
scroll to position [94, 0]
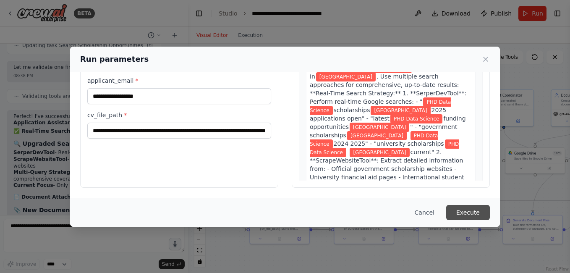
click at [461, 212] on button "Execute" at bounding box center [468, 212] width 44 height 15
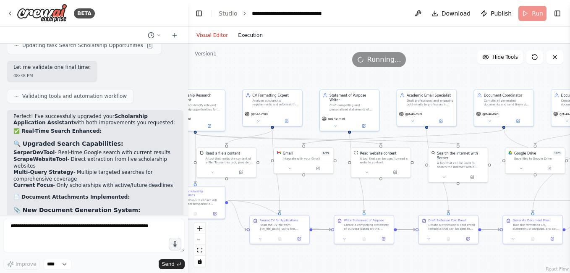
click at [249, 37] on button "Execution" at bounding box center [250, 35] width 35 height 10
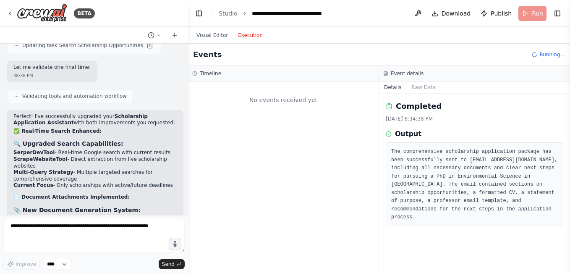
scroll to position [0, 0]
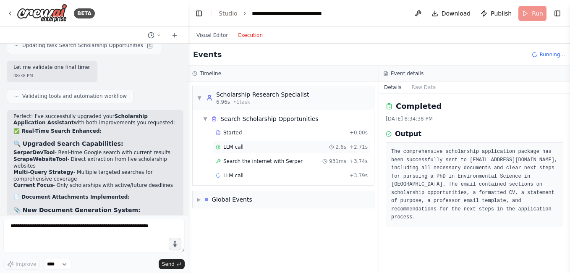
click at [236, 147] on span "LLM call" at bounding box center [233, 147] width 20 height 7
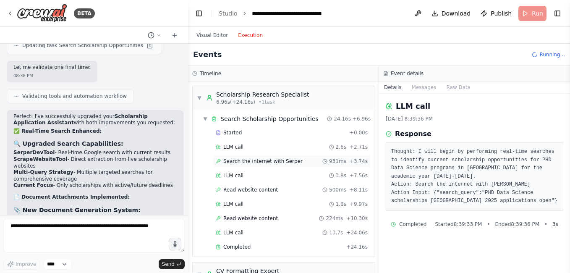
click at [238, 160] on span "Search the internet with Serper" at bounding box center [262, 161] width 79 height 7
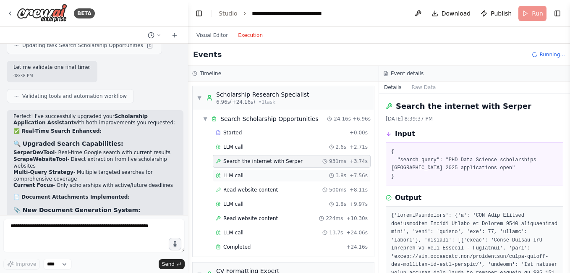
click at [234, 176] on span "LLM call" at bounding box center [233, 175] width 20 height 7
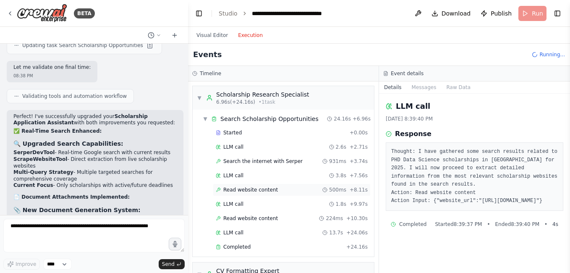
click at [233, 187] on span "Read website content" at bounding box center [250, 189] width 55 height 7
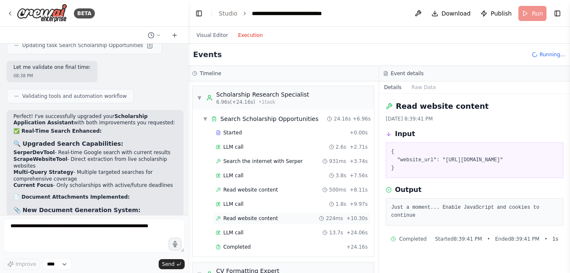
click at [236, 216] on span "Read website content" at bounding box center [250, 218] width 55 height 7
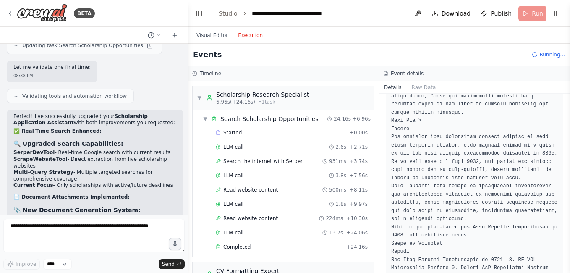
scroll to position [504, 0]
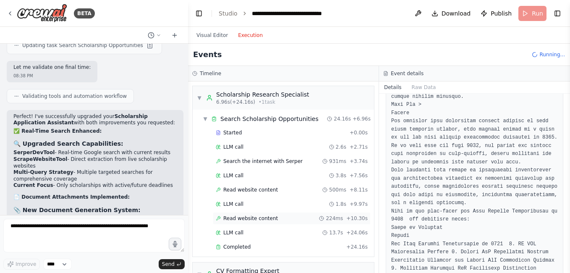
click at [260, 220] on span "Read website content" at bounding box center [250, 218] width 55 height 7
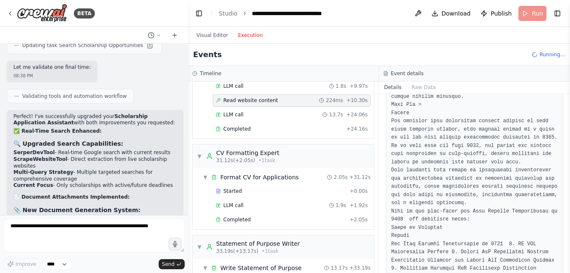
scroll to position [126, 0]
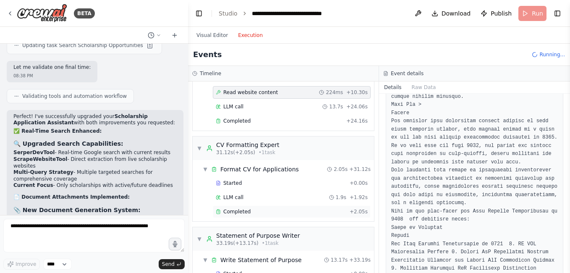
click at [244, 214] on span "Completed" at bounding box center [236, 211] width 27 height 7
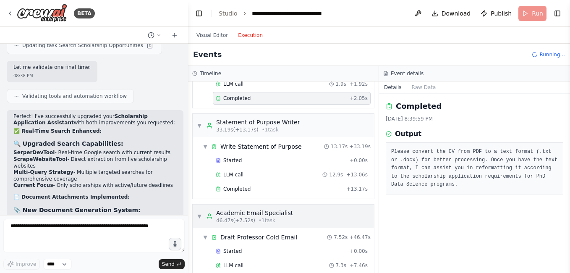
scroll to position [252, 0]
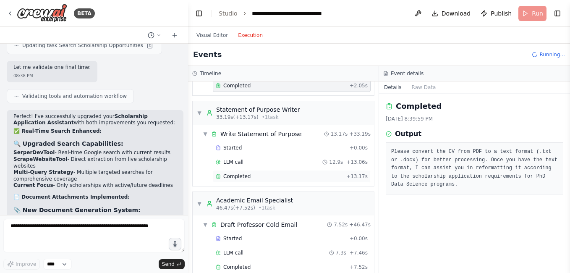
click at [246, 175] on span "Completed" at bounding box center [236, 176] width 27 height 7
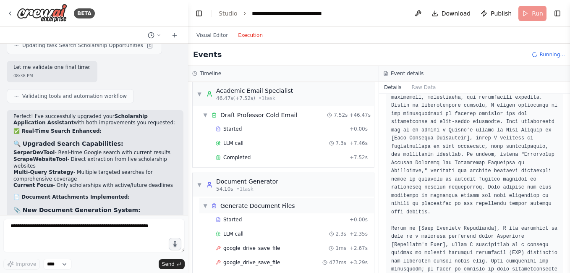
scroll to position [378, 0]
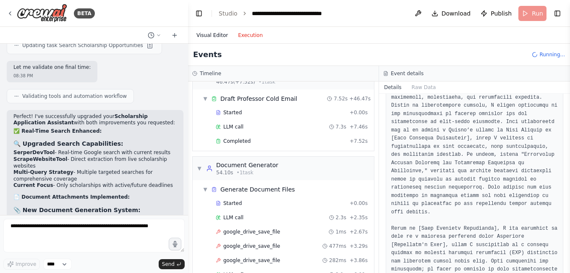
click at [217, 32] on button "Visual Editor" at bounding box center [212, 35] width 42 height 10
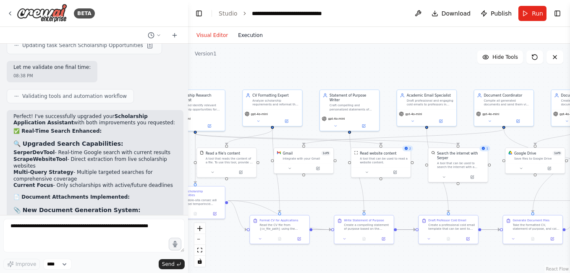
click at [253, 37] on button "Execution" at bounding box center [250, 35] width 35 height 10
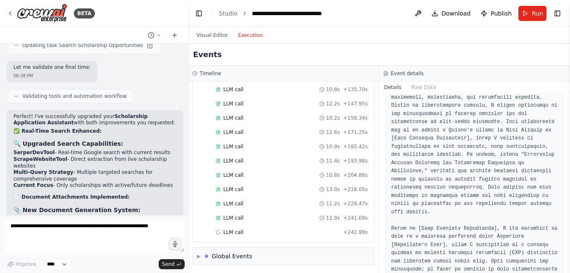
scroll to position [1497, 0]
